Goal: Task Accomplishment & Management: Manage account settings

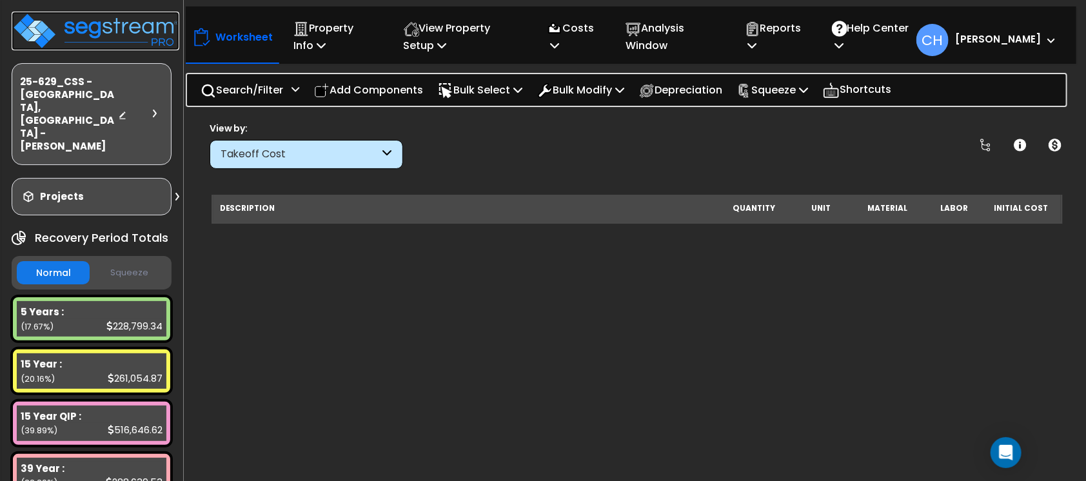
click at [99, 28] on img at bounding box center [96, 31] width 168 height 39
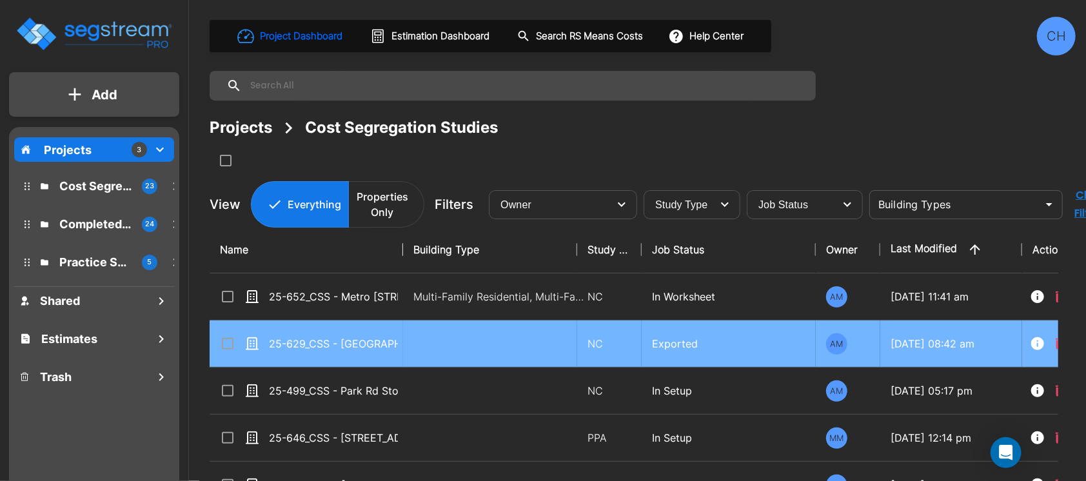
click at [226, 343] on input "select row 25-629_CSS - Royal Inn Charlotte, NC - Tarun Jetani" at bounding box center [226, 341] width 13 height 11
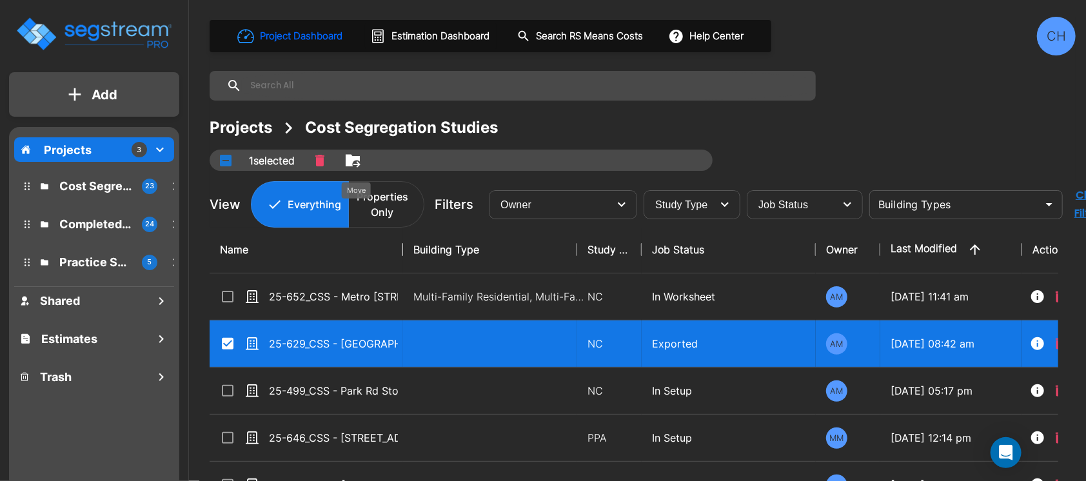
click at [352, 166] on icon "Move" at bounding box center [352, 160] width 15 height 15
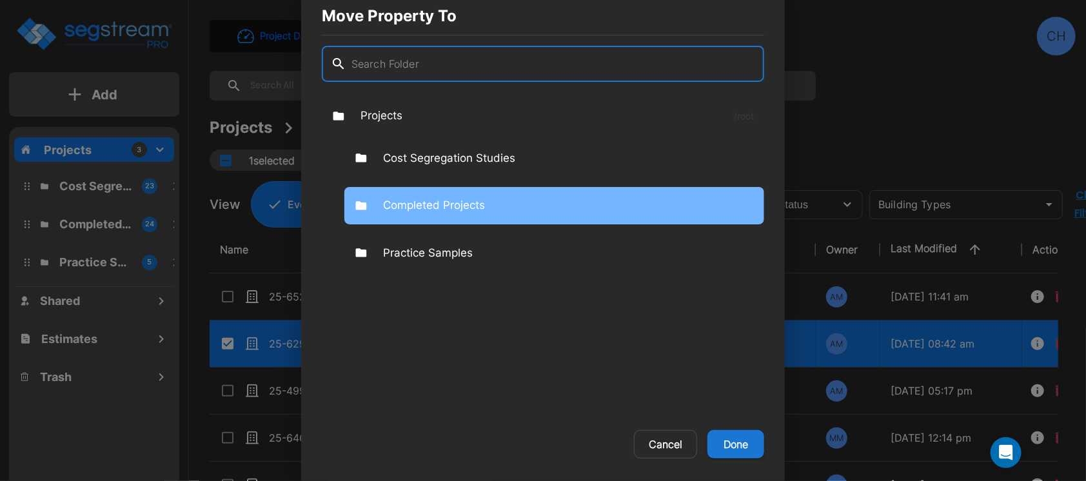
click at [454, 201] on p "Completed Projects" at bounding box center [434, 205] width 102 height 17
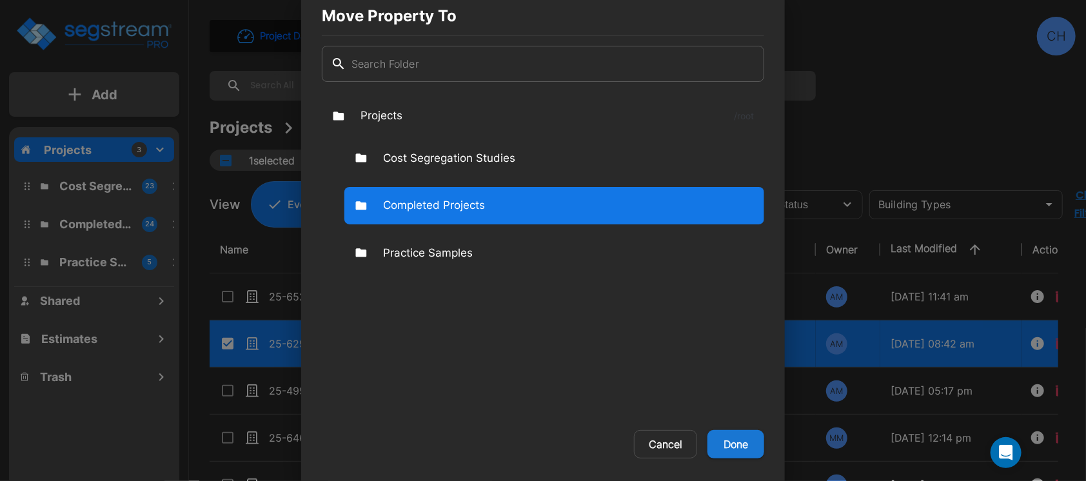
drag, startPoint x: 731, startPoint y: 444, endPoint x: 612, endPoint y: 68, distance: 393.8
click at [731, 443] on button "Done" at bounding box center [736, 444] width 57 height 28
checkbox input "false"
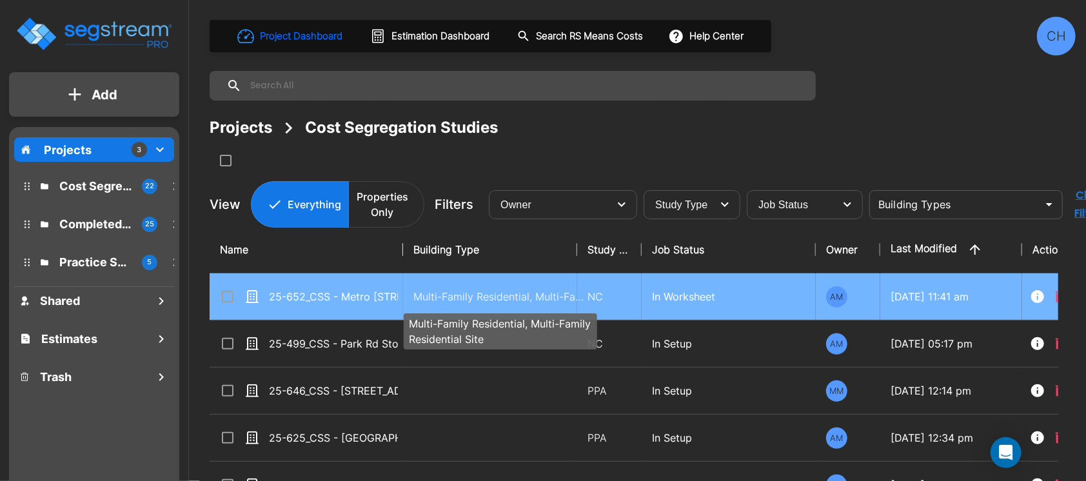
click at [425, 297] on p "Multi-Family Residential, Multi-Family Residential Site" at bounding box center [501, 296] width 174 height 15
checkbox input "true"
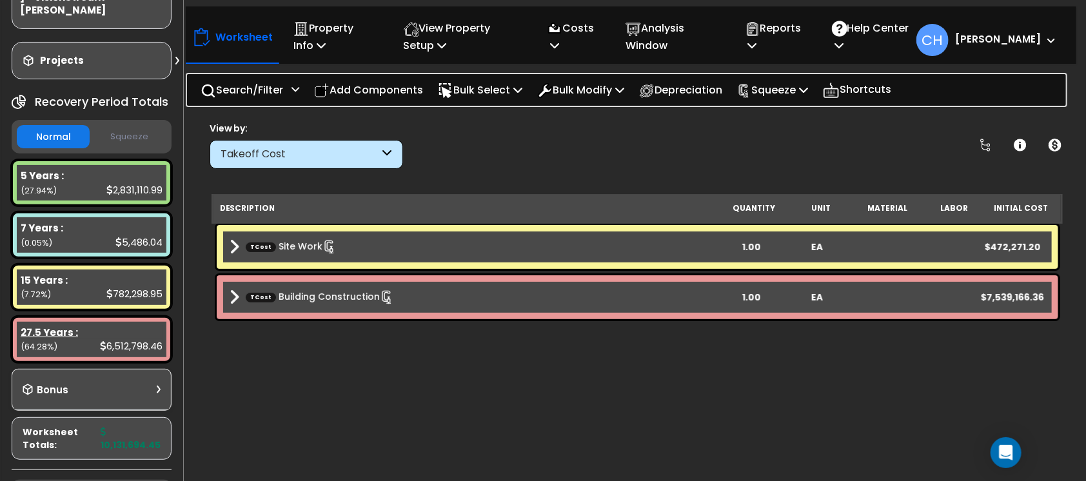
scroll to position [107, 0]
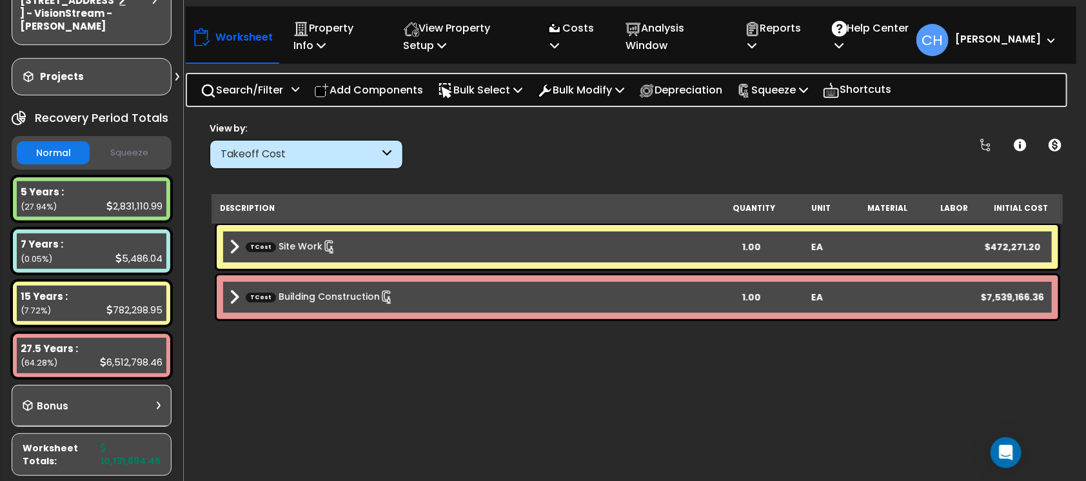
click at [121, 161] on button "Squeeze" at bounding box center [129, 153] width 73 height 23
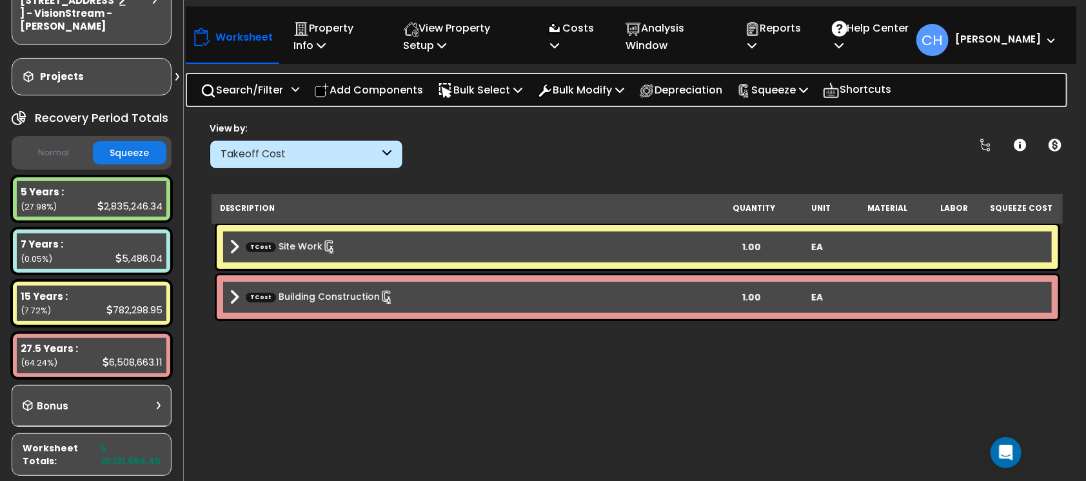
click at [62, 161] on button "Normal" at bounding box center [53, 153] width 73 height 23
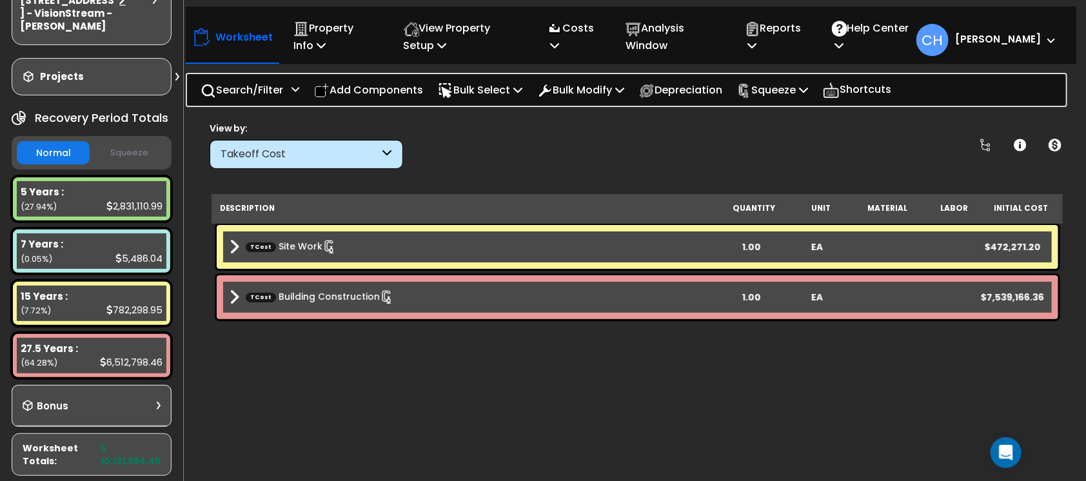
scroll to position [0, 0]
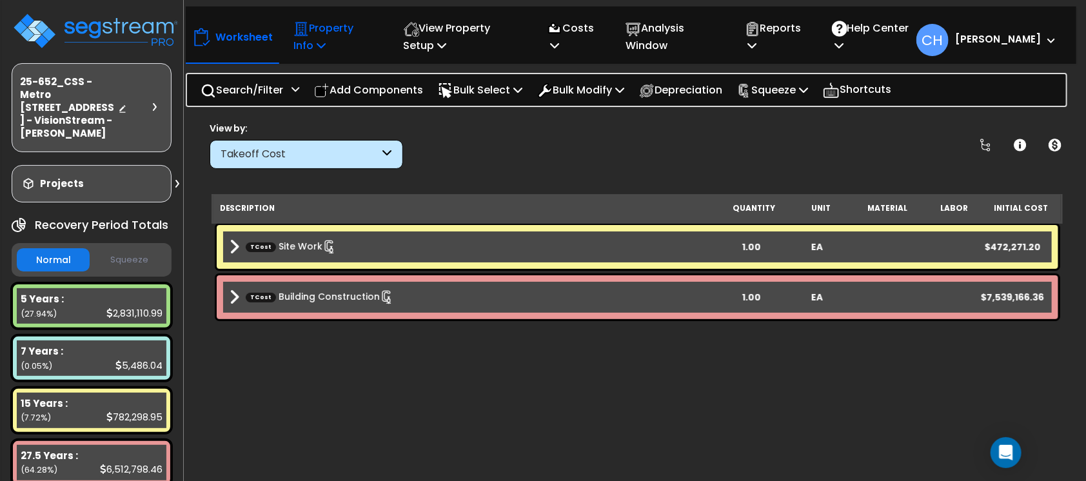
click at [317, 41] on icon at bounding box center [321, 45] width 9 height 10
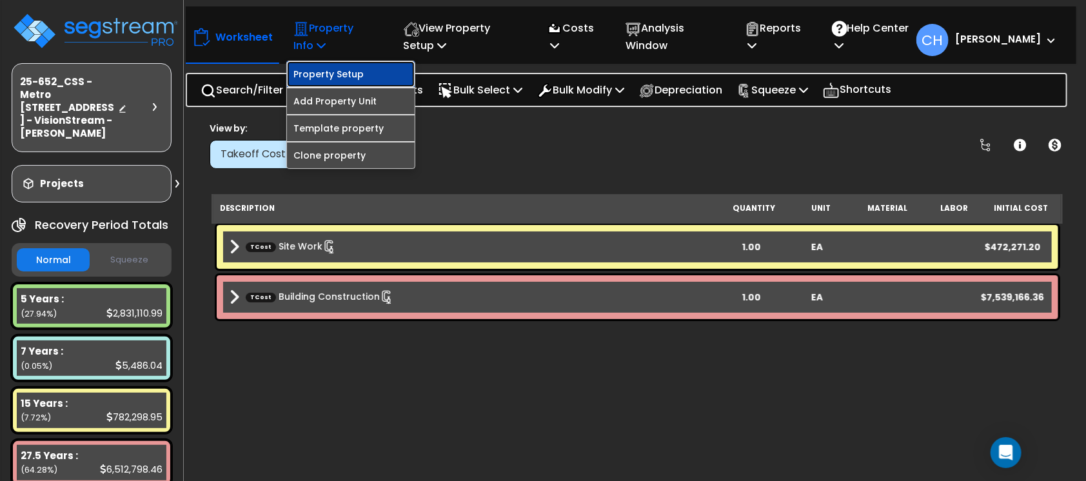
click at [339, 77] on link "Property Setup" at bounding box center [351, 74] width 128 height 26
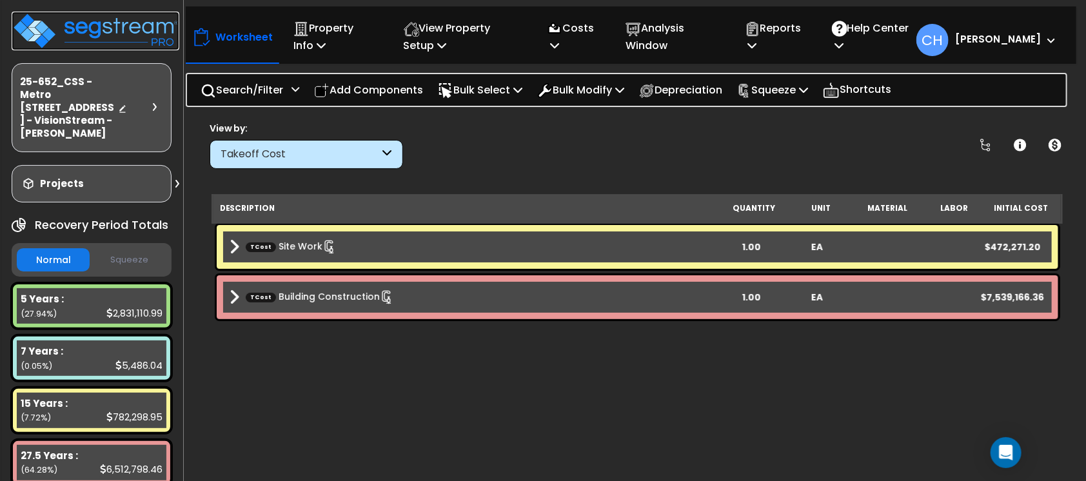
click at [94, 29] on img at bounding box center [96, 31] width 168 height 39
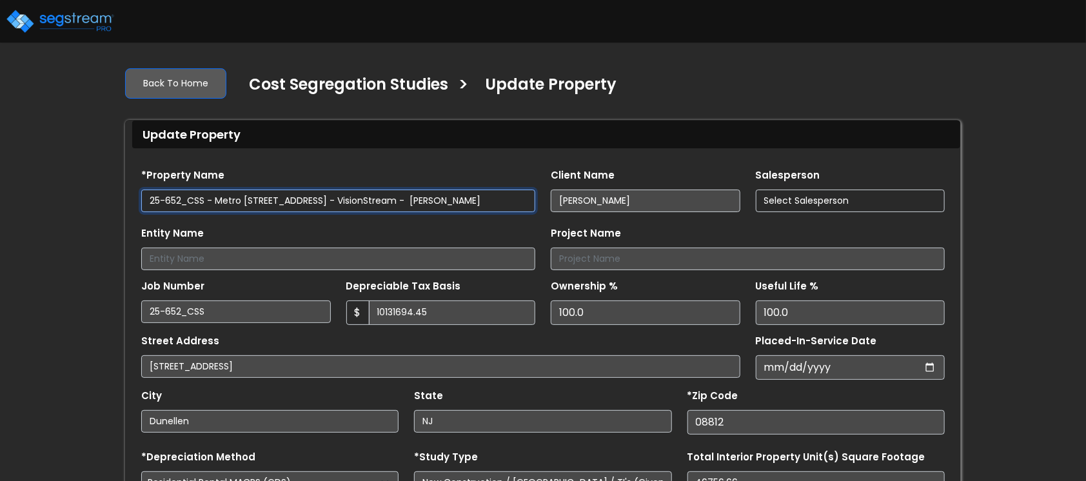
type input "10,131,694.45"
select select "2024"
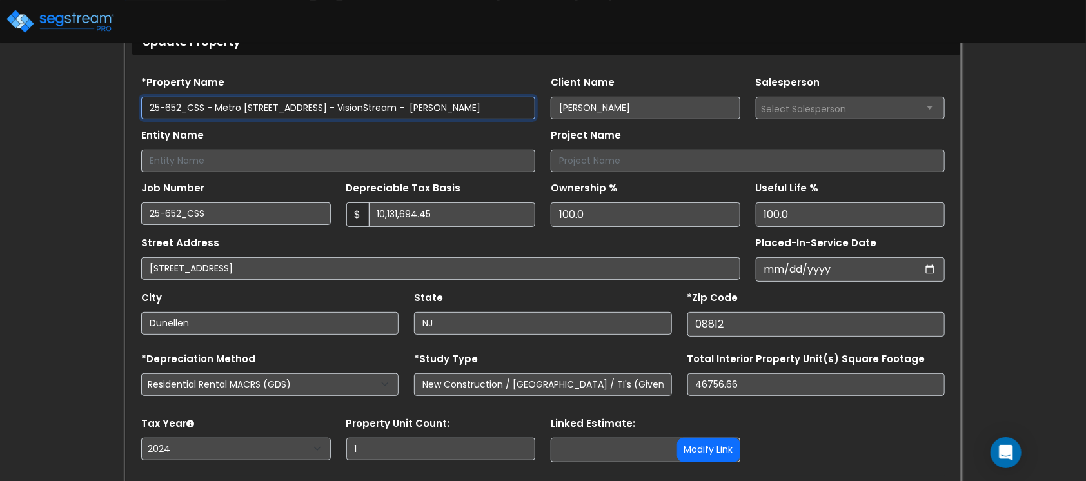
scroll to position [91, 0]
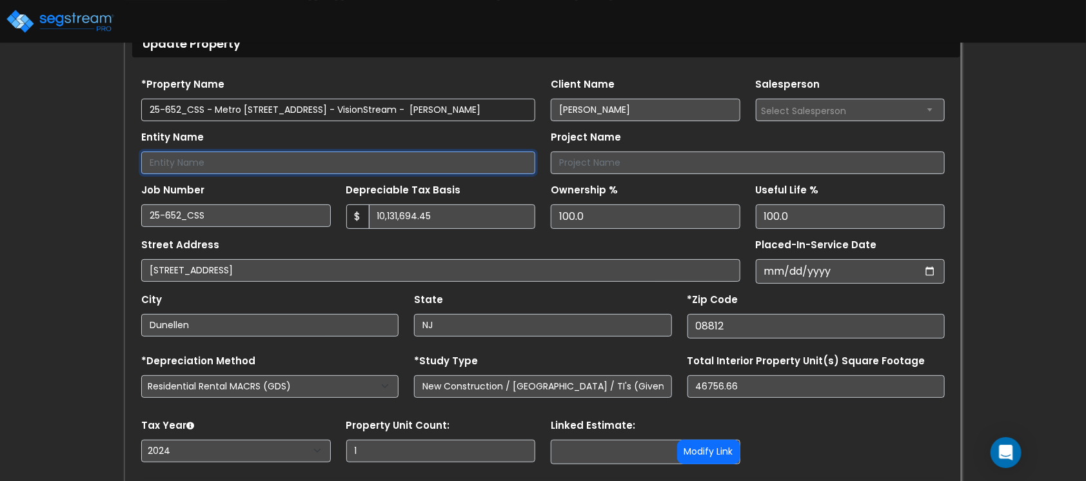
click at [317, 158] on input "Entity Name" at bounding box center [338, 163] width 394 height 23
click at [220, 161] on input "Vision D" at bounding box center [338, 163] width 394 height 23
type input "Vision Dunellen Urban Renwal LLC"
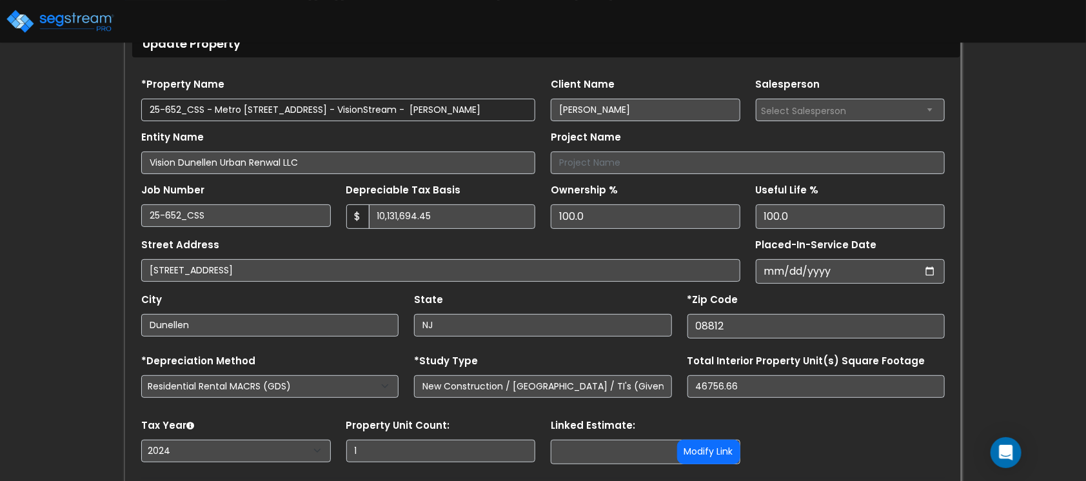
click at [535, 243] on div "Street Address 524-528 North Ave" at bounding box center [440, 258] width 599 height 46
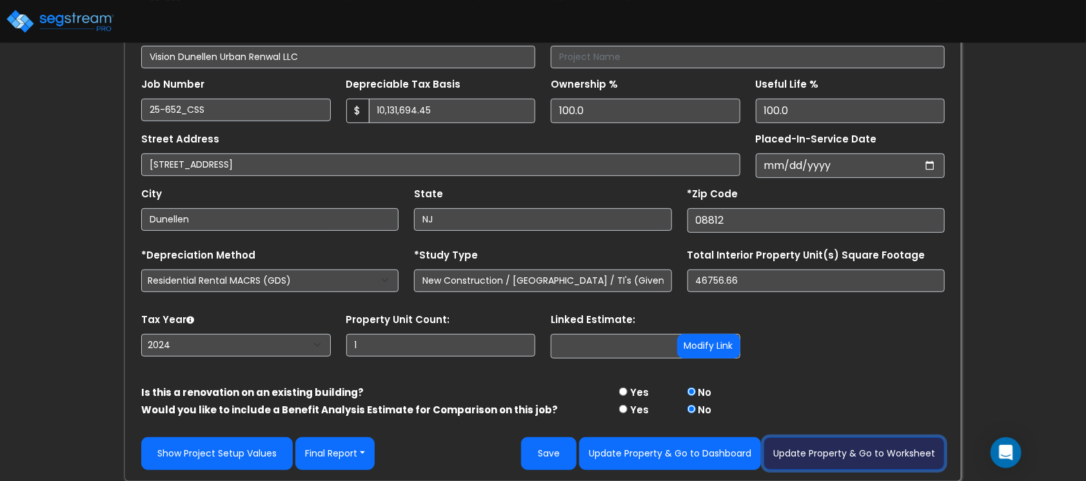
click at [821, 446] on button "Update Property & Go to Worksheet" at bounding box center [854, 453] width 181 height 33
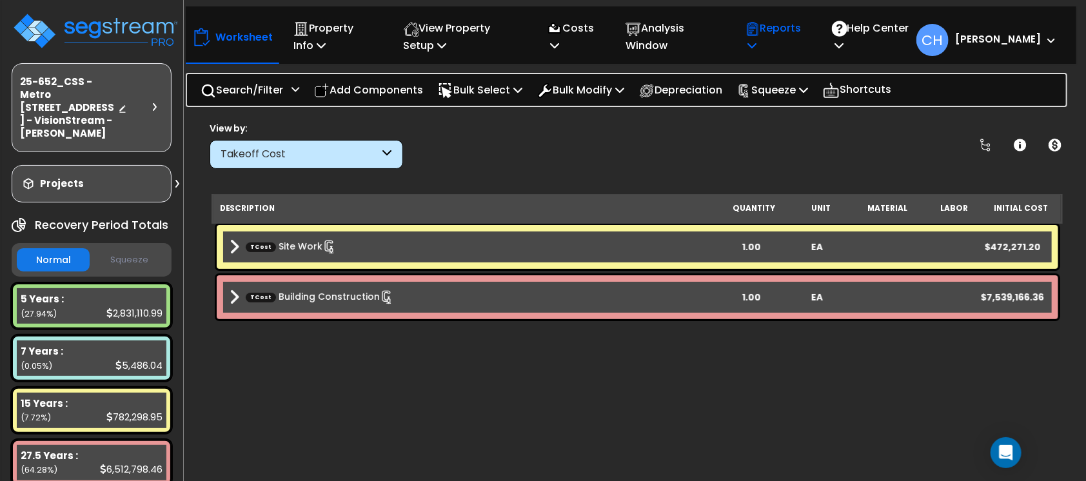
click at [791, 51] on p "Reports" at bounding box center [774, 36] width 59 height 35
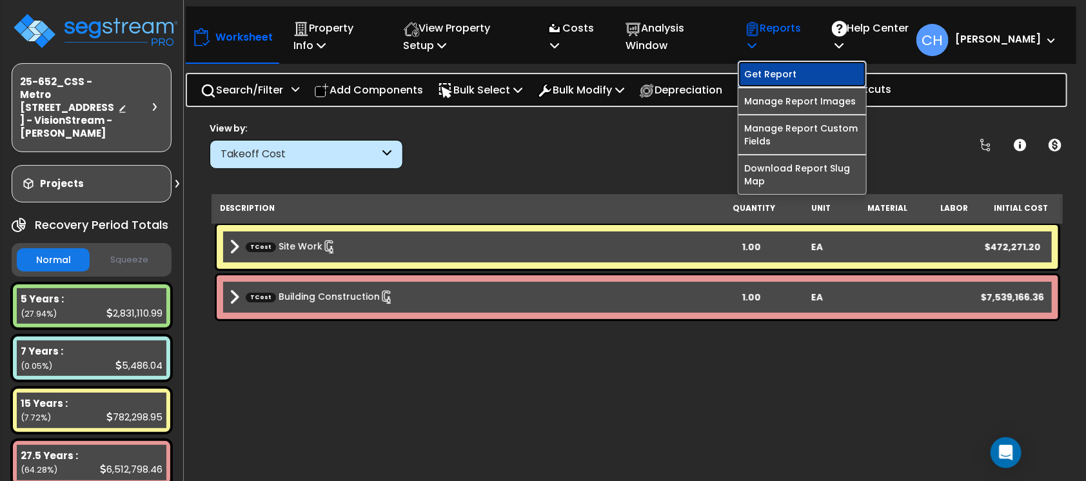
click at [774, 79] on link "Get Report" at bounding box center [803, 74] width 128 height 26
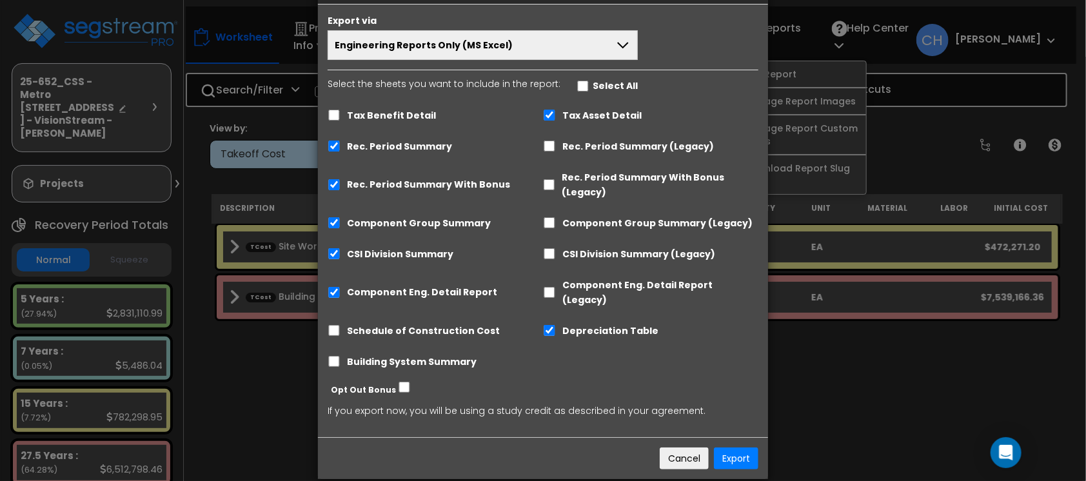
scroll to position [52, 0]
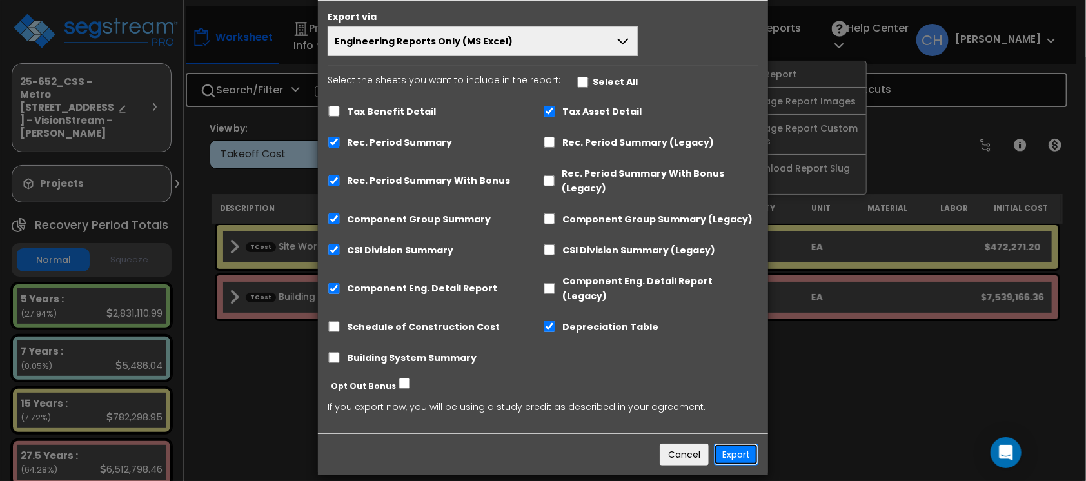
click at [732, 444] on button "Export" at bounding box center [736, 455] width 45 height 22
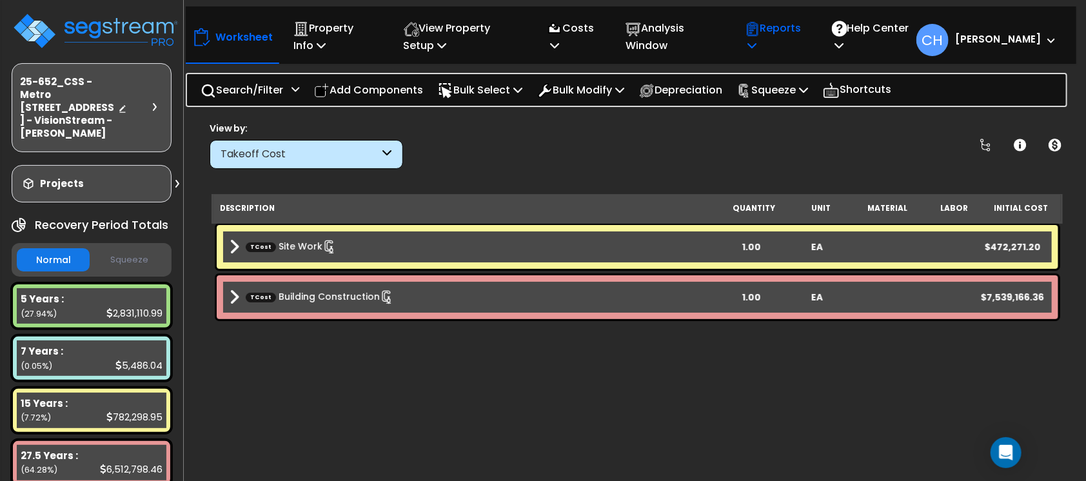
click at [757, 45] on icon at bounding box center [752, 45] width 9 height 10
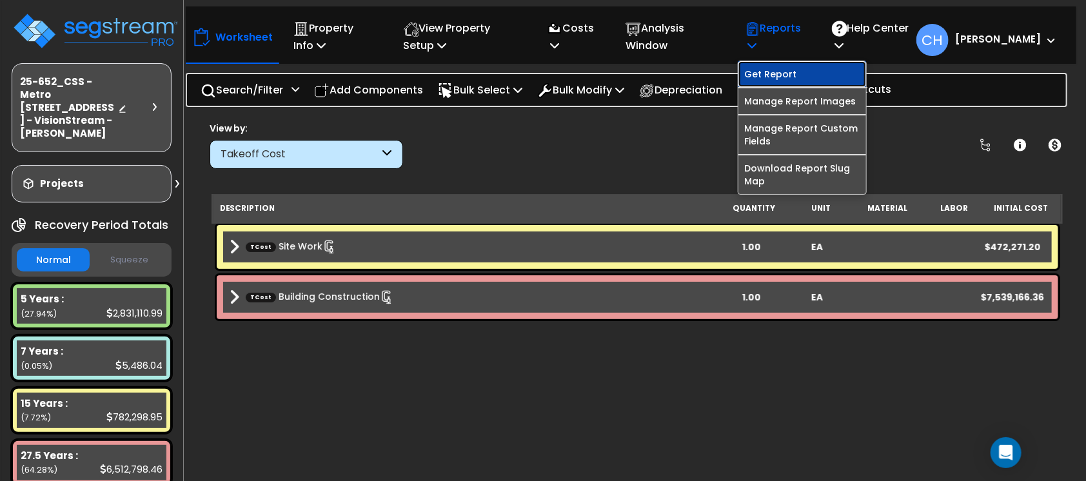
click at [780, 71] on link "Get Report" at bounding box center [803, 74] width 128 height 26
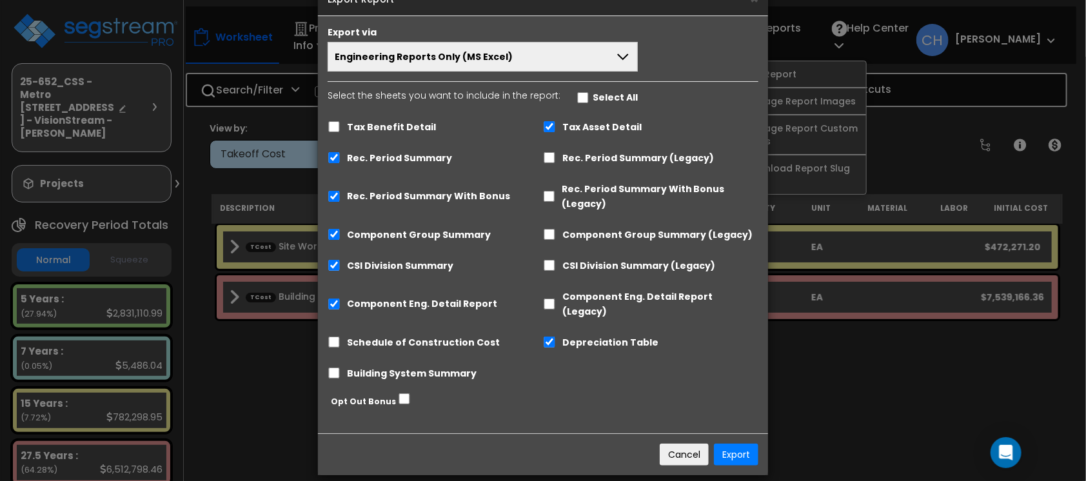
scroll to position [0, 0]
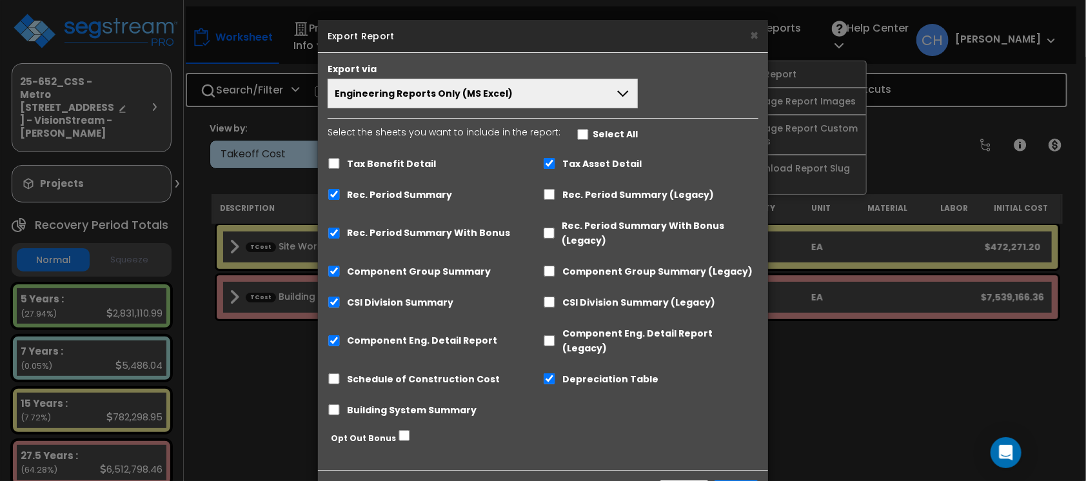
click at [497, 95] on span "Engineering Reports Only (MS Excel)" at bounding box center [424, 93] width 178 height 13
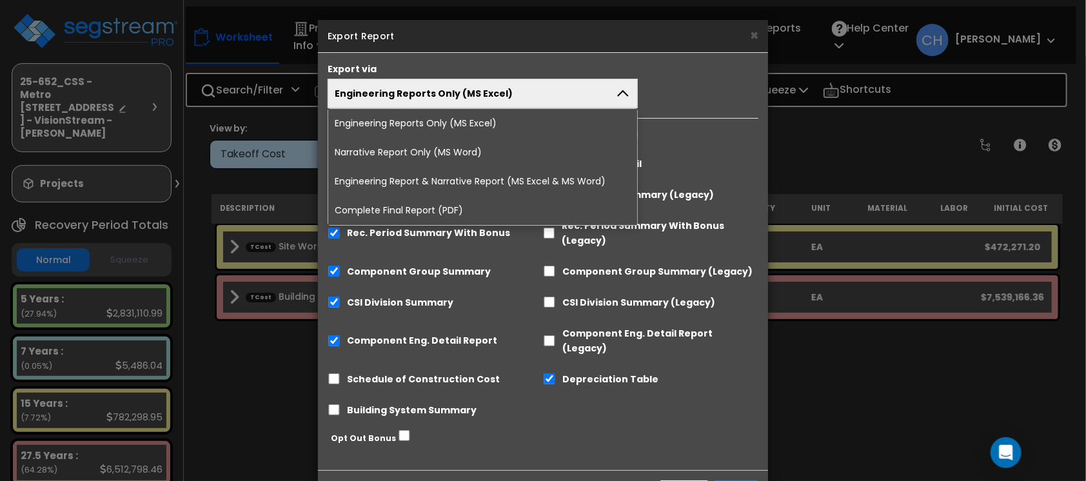
click at [450, 205] on li "Complete Final Report (PDF)" at bounding box center [482, 210] width 309 height 29
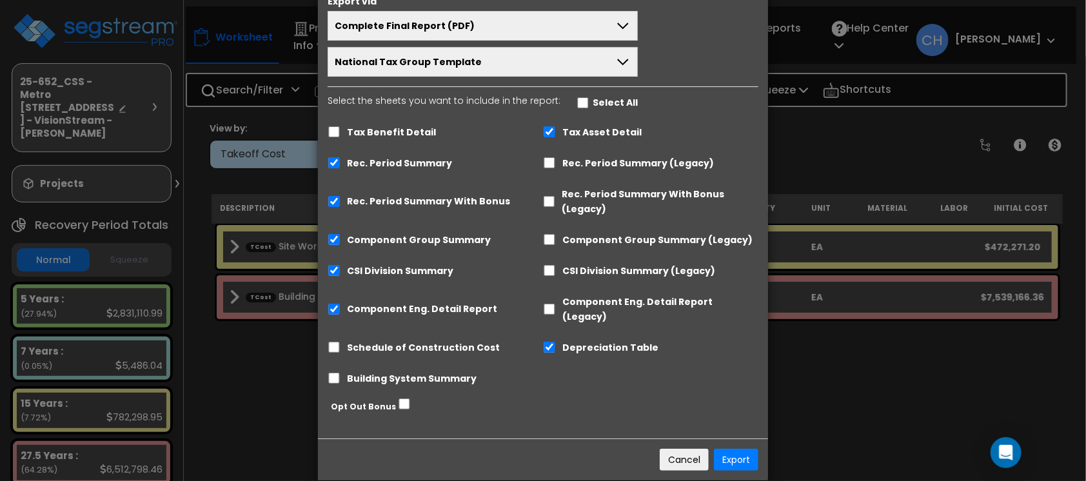
scroll to position [73, 0]
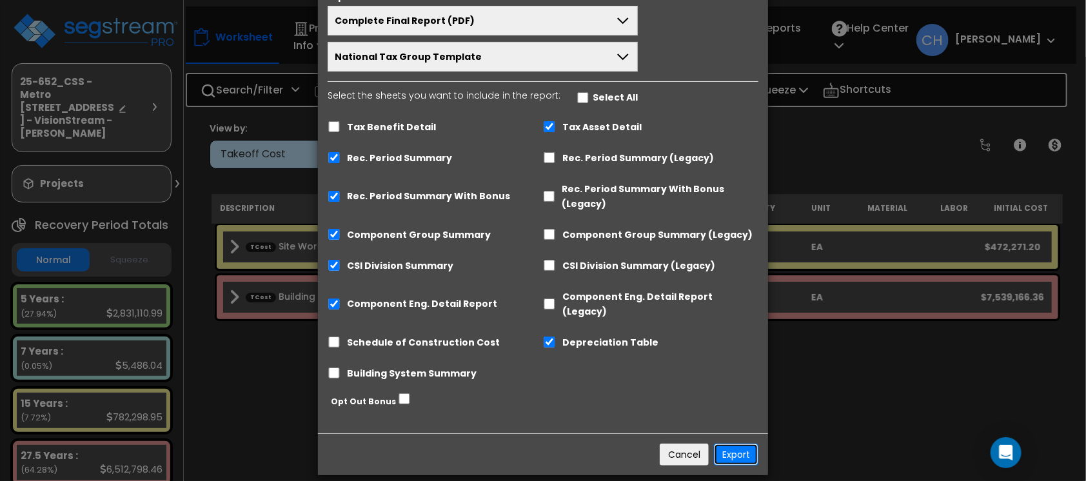
click at [728, 444] on button "Export" at bounding box center [736, 455] width 45 height 22
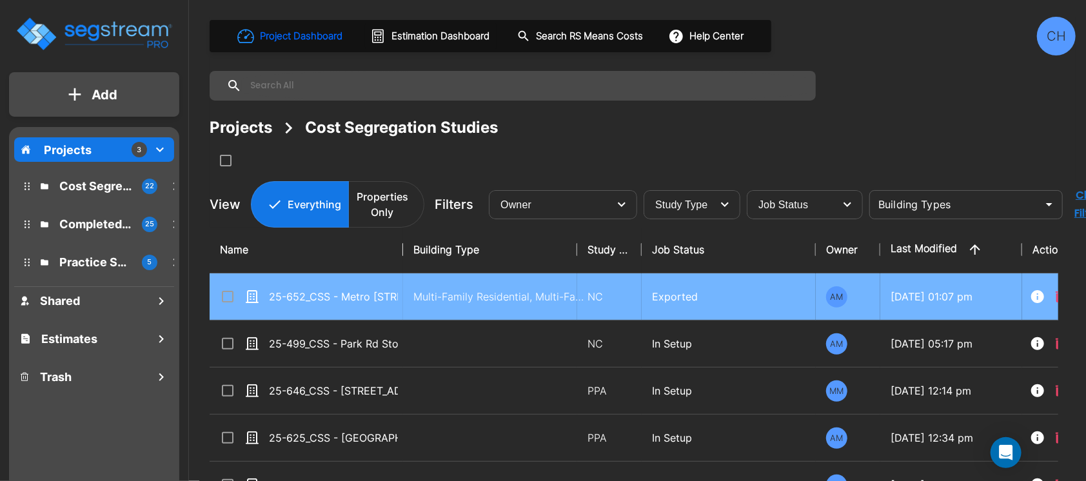
drag, startPoint x: 224, startPoint y: 299, endPoint x: 341, endPoint y: 293, distance: 117.6
click at [224, 299] on input "select row 25-652_CSS - Metro 526 Dunellen, NJ - VisionStream - Andy Jain" at bounding box center [226, 294] width 13 height 11
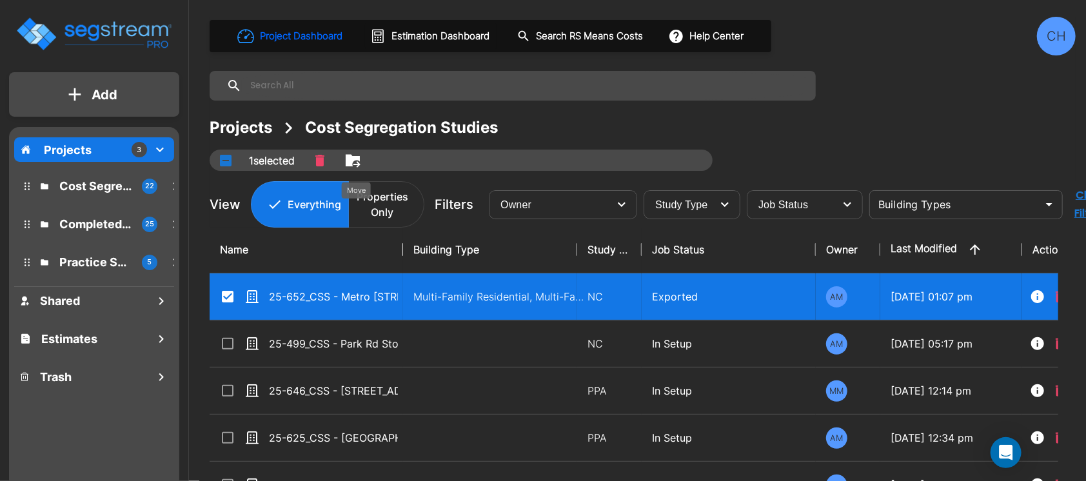
click at [354, 160] on icon "Move" at bounding box center [353, 160] width 14 height 12
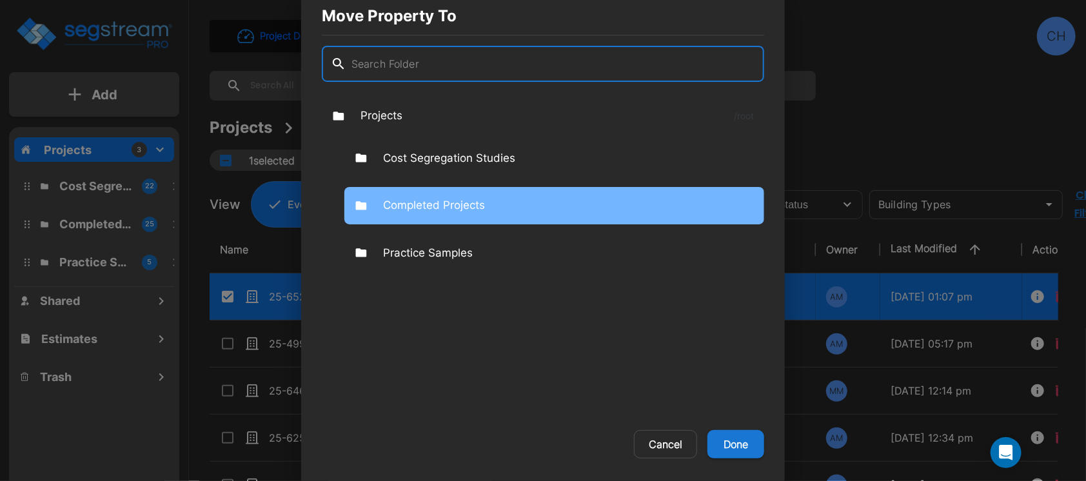
click at [432, 201] on p "Completed Projects" at bounding box center [434, 205] width 102 height 17
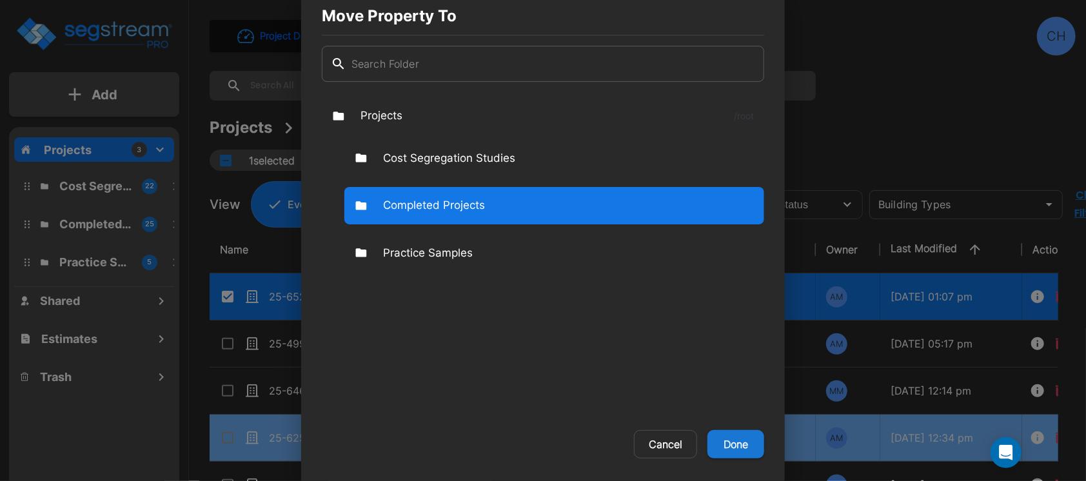
click at [741, 443] on button "Done" at bounding box center [736, 444] width 57 height 28
checkbox input "false"
